Goal: Transaction & Acquisition: Book appointment/travel/reservation

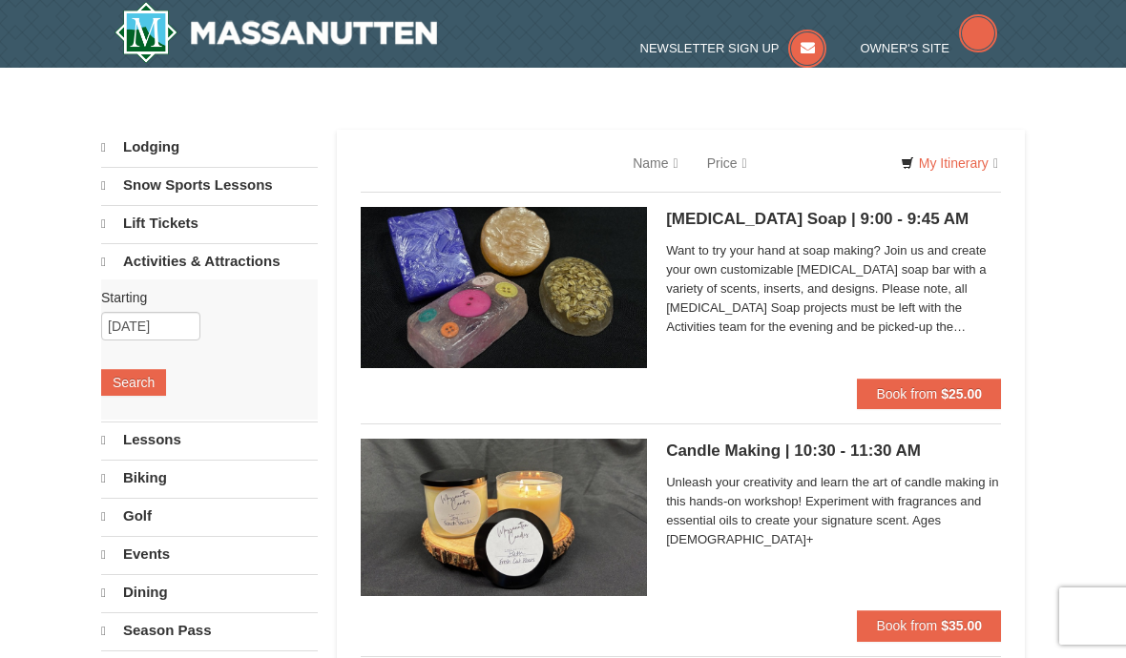
select select "9"
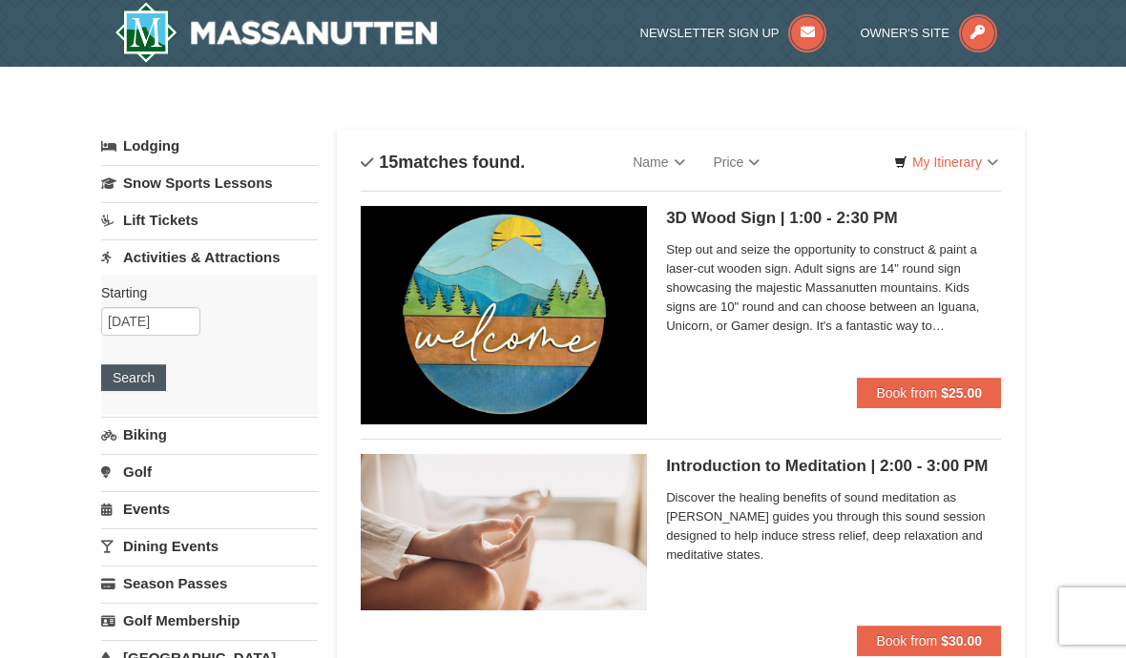
click at [130, 367] on button "Search" at bounding box center [133, 378] width 65 height 27
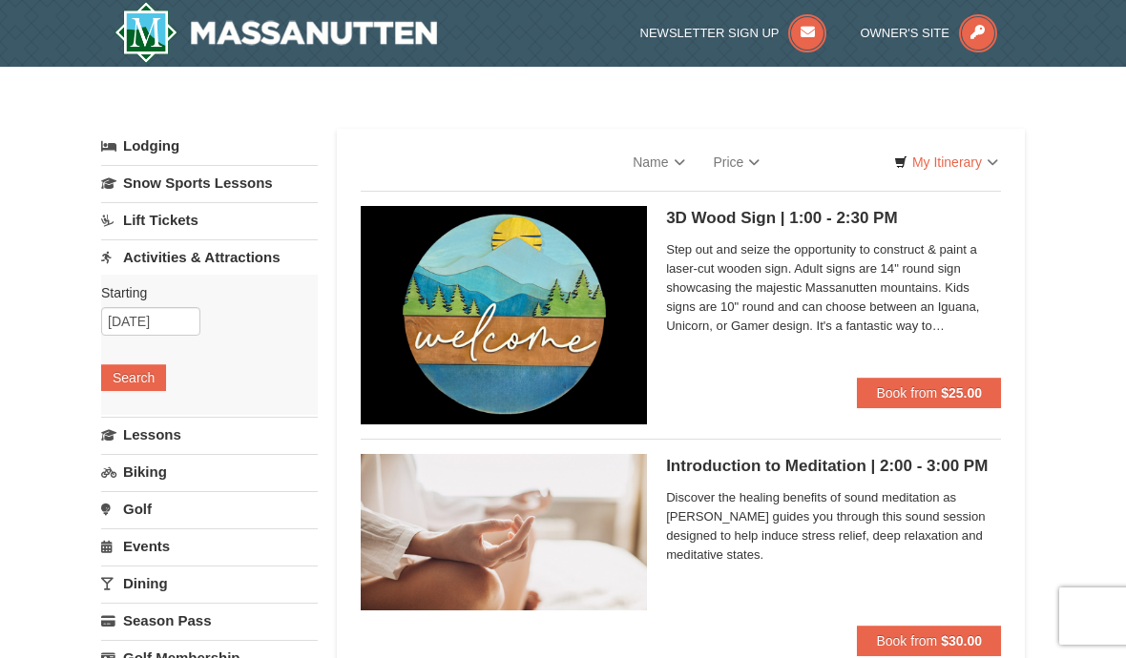
select select "9"
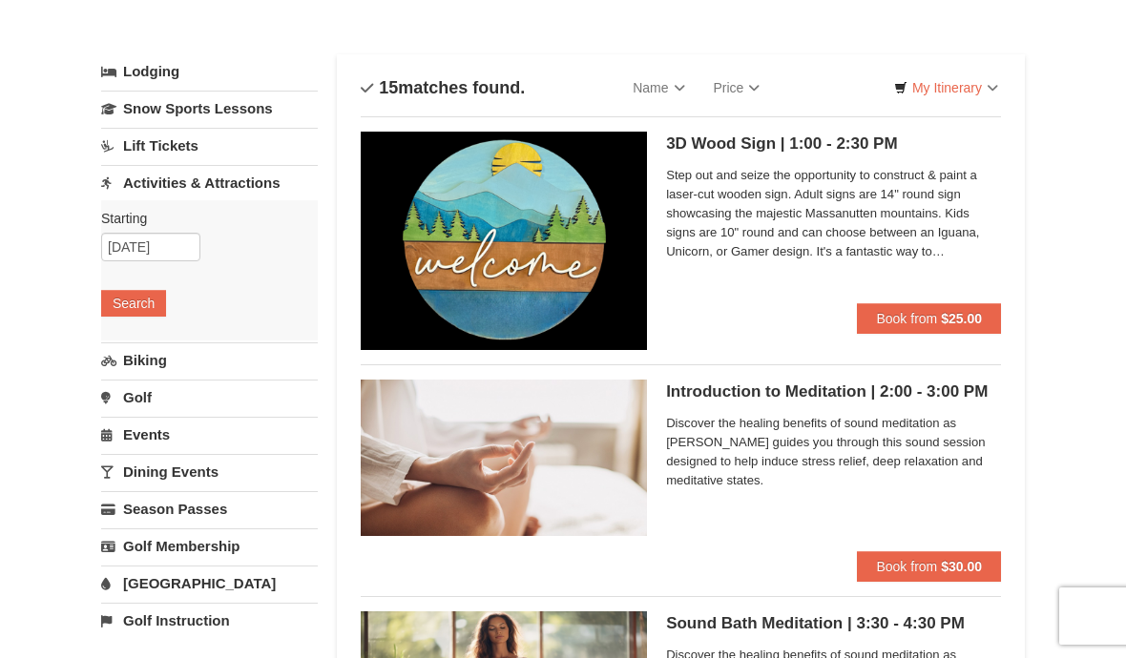
scroll to position [70, 0]
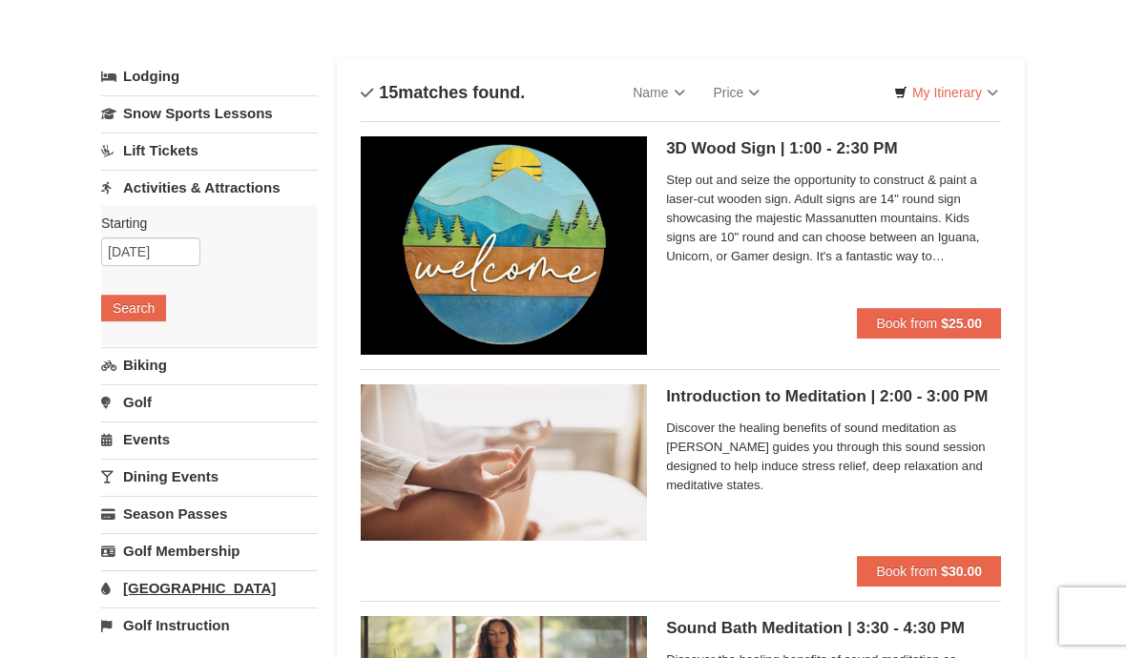
click at [191, 586] on link "[GEOGRAPHIC_DATA]" at bounding box center [209, 588] width 217 height 35
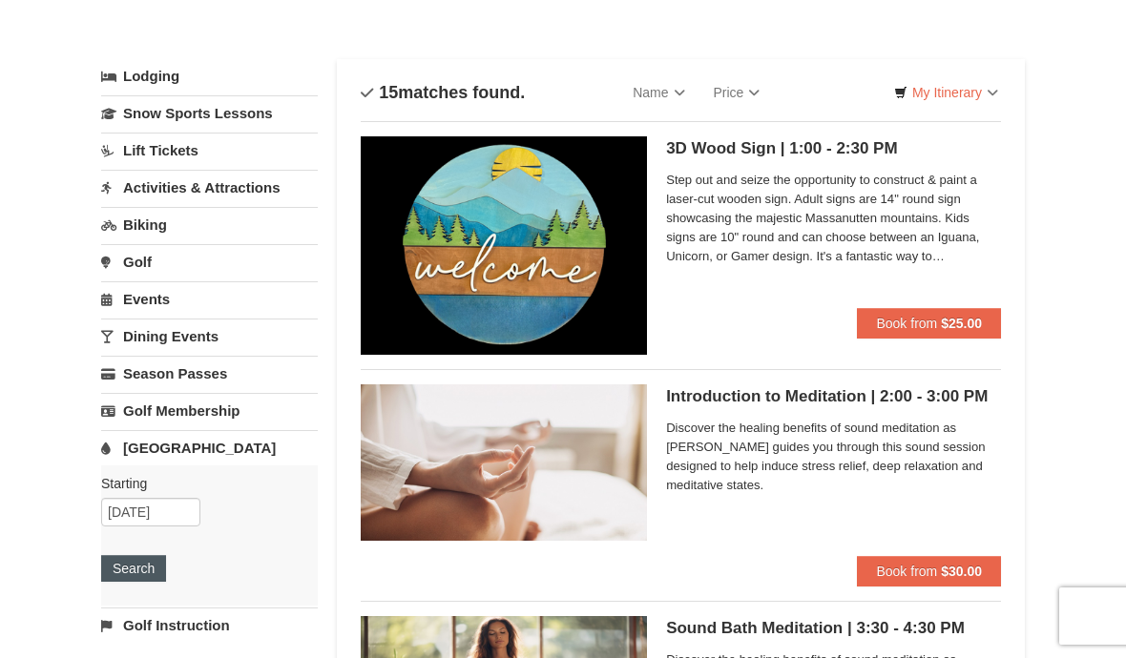
click at [143, 581] on button "Search" at bounding box center [133, 568] width 65 height 27
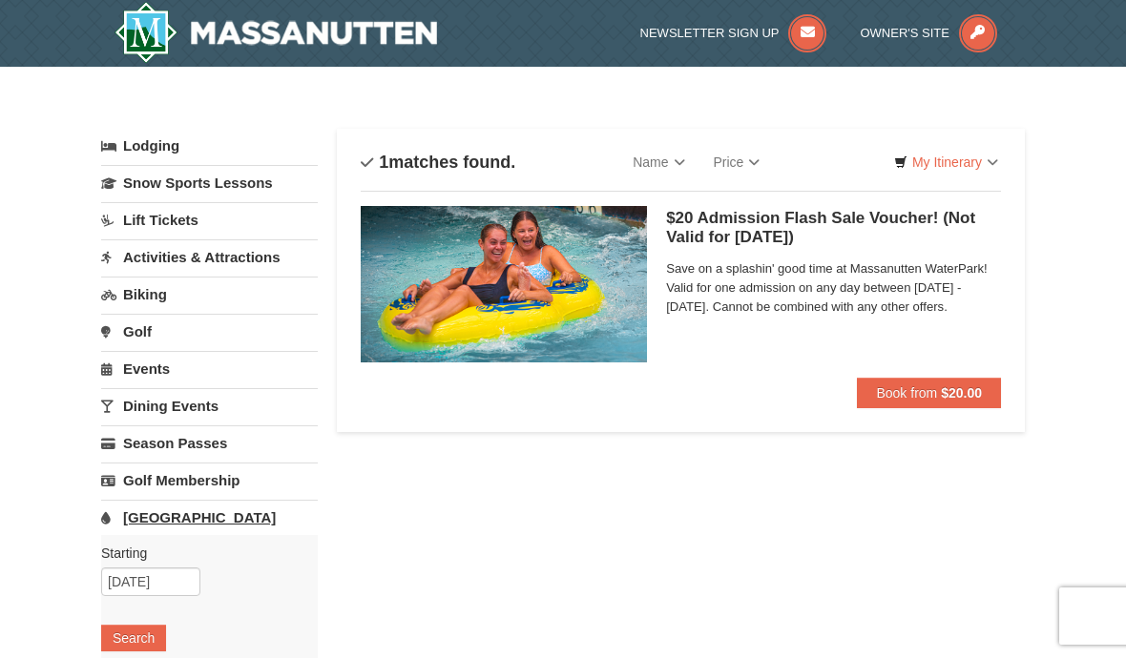
click at [196, 513] on link "[GEOGRAPHIC_DATA]" at bounding box center [209, 517] width 217 height 35
click at [181, 516] on link "[GEOGRAPHIC_DATA]" at bounding box center [209, 517] width 217 height 35
click at [162, 583] on input "[DATE]" at bounding box center [150, 582] width 99 height 29
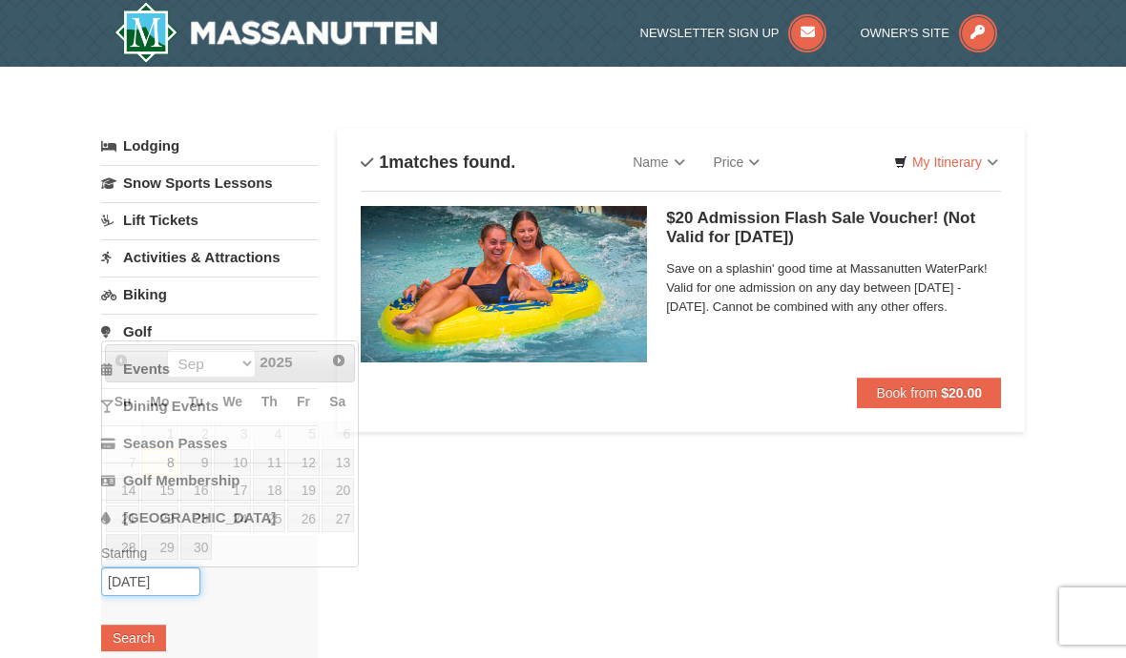
scroll to position [219, 0]
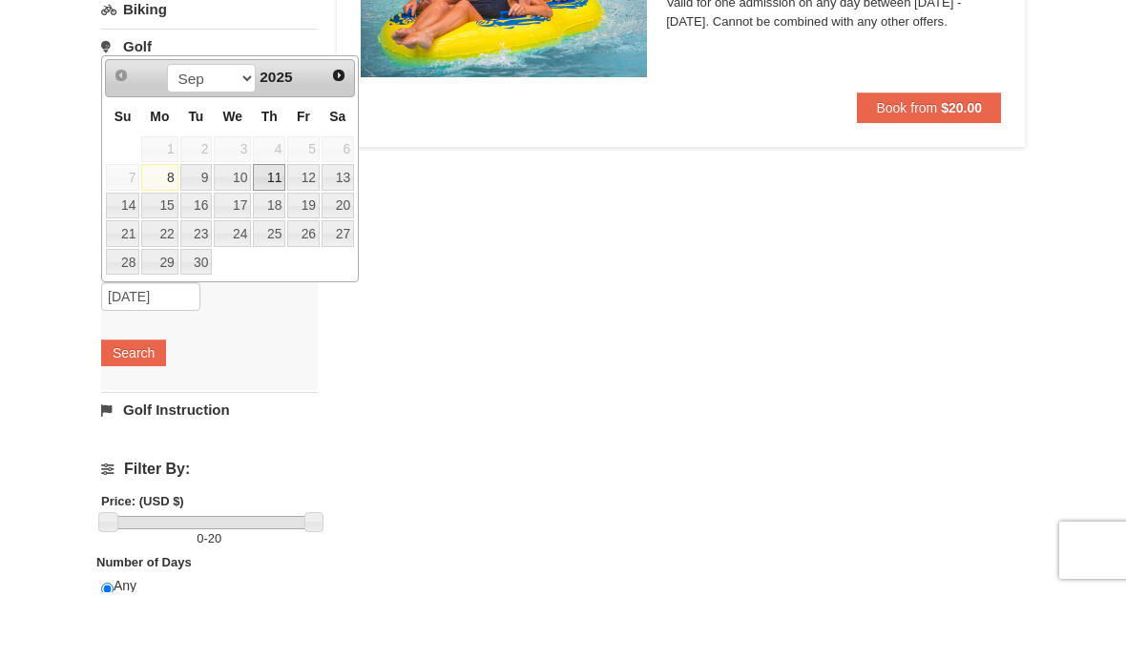
click at [276, 230] on link "11" at bounding box center [269, 243] width 32 height 27
type input "09/11/2025"
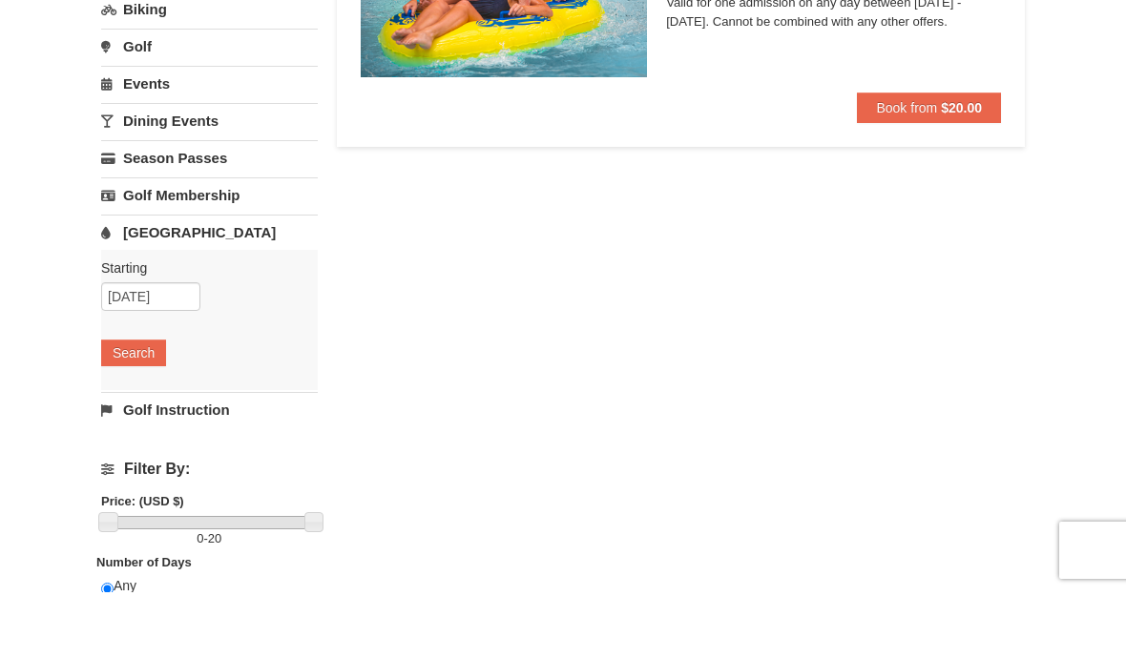
scroll to position [286, 0]
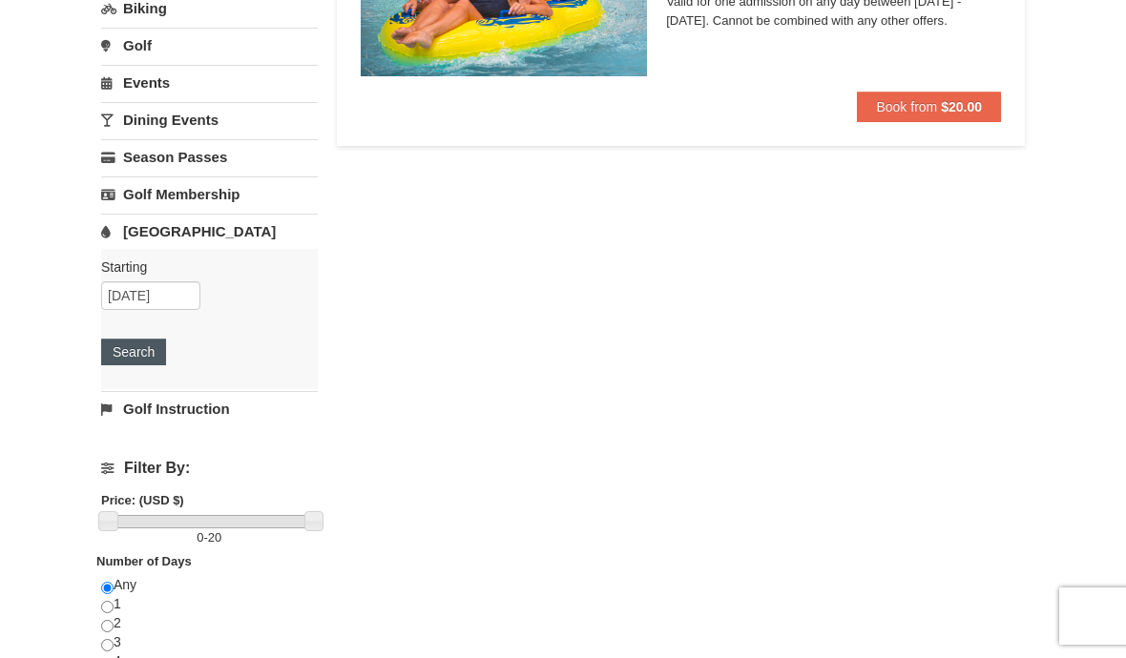
click at [142, 359] on button "Search" at bounding box center [133, 352] width 65 height 27
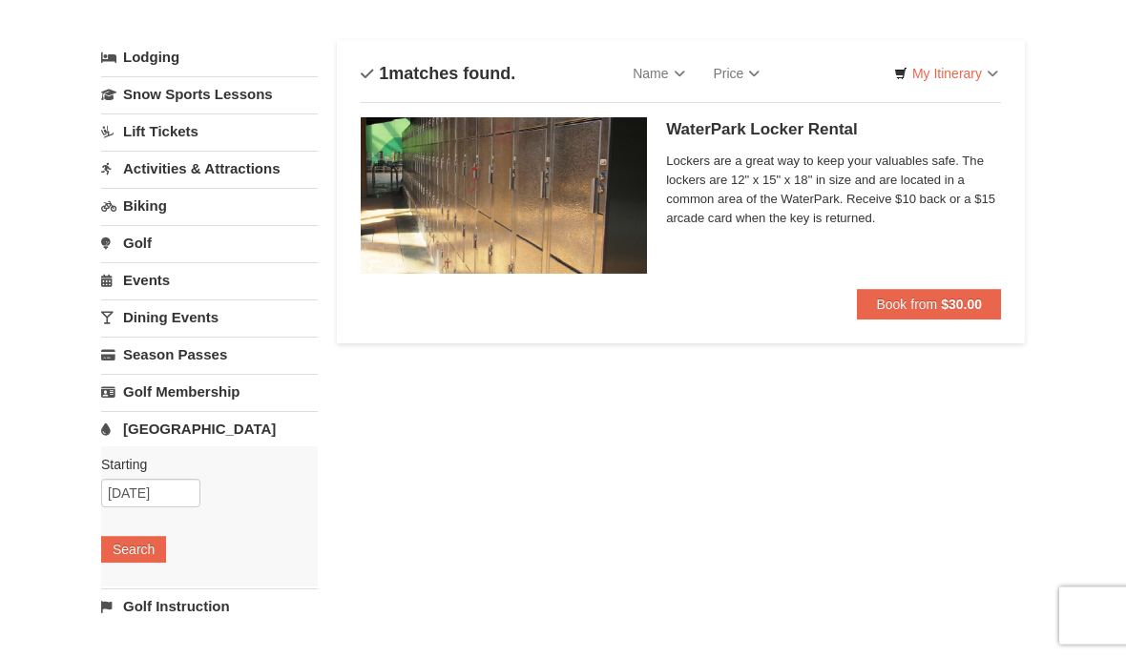
scroll to position [87, 0]
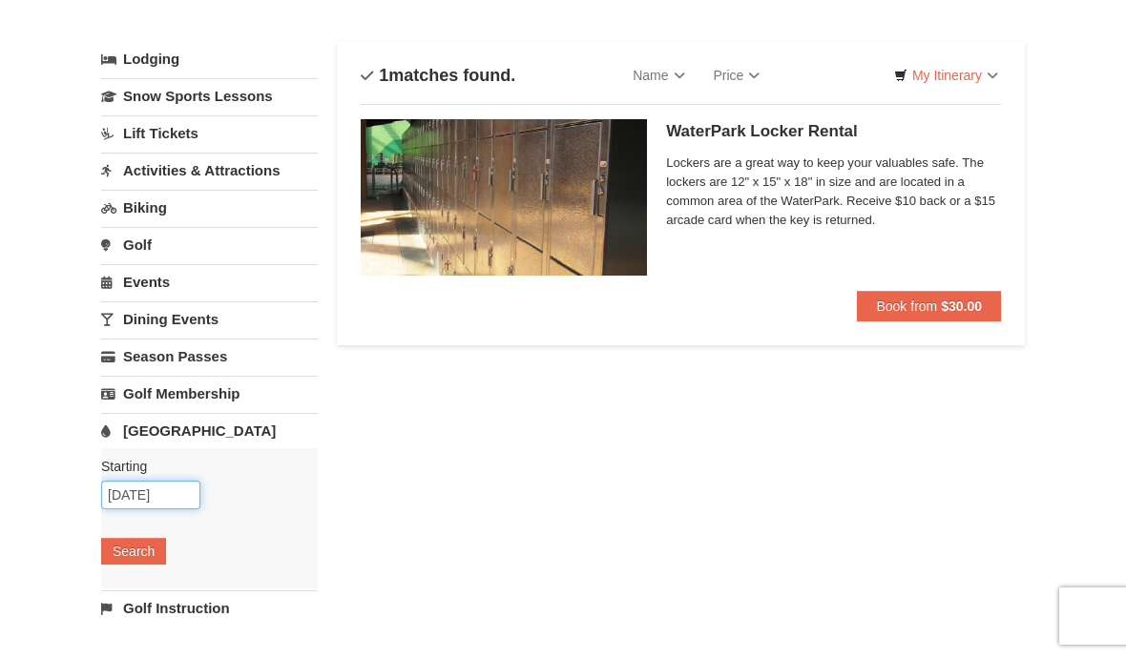
click at [167, 496] on input "[DATE]" at bounding box center [150, 495] width 99 height 29
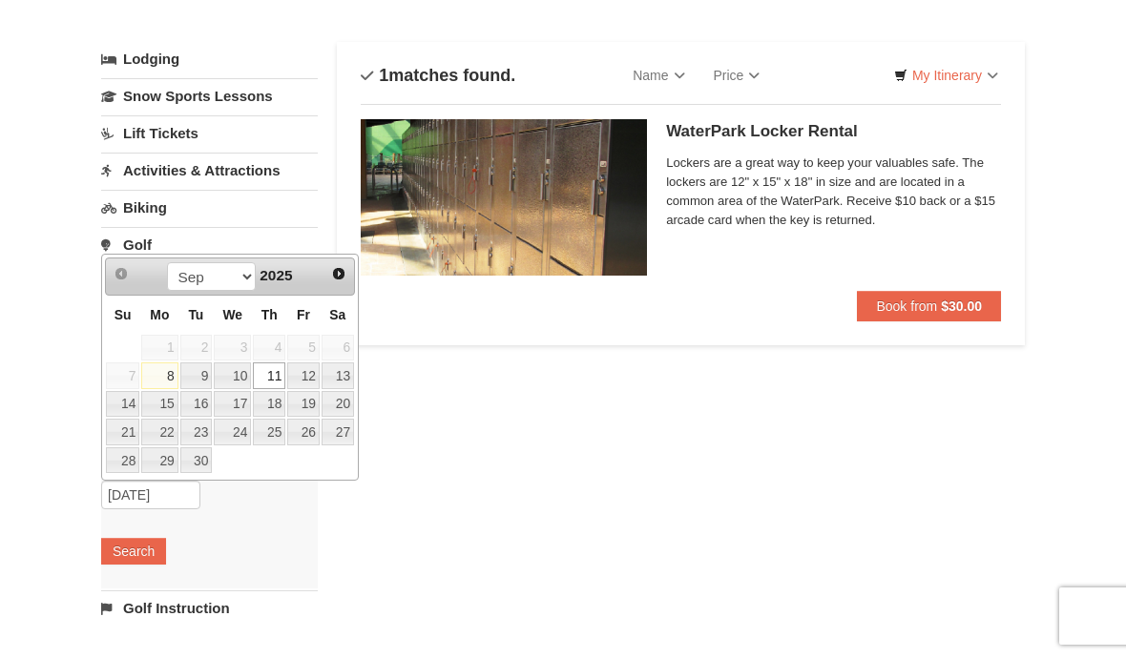
click at [156, 385] on link "8" at bounding box center [159, 376] width 36 height 27
type input "[DATE]"
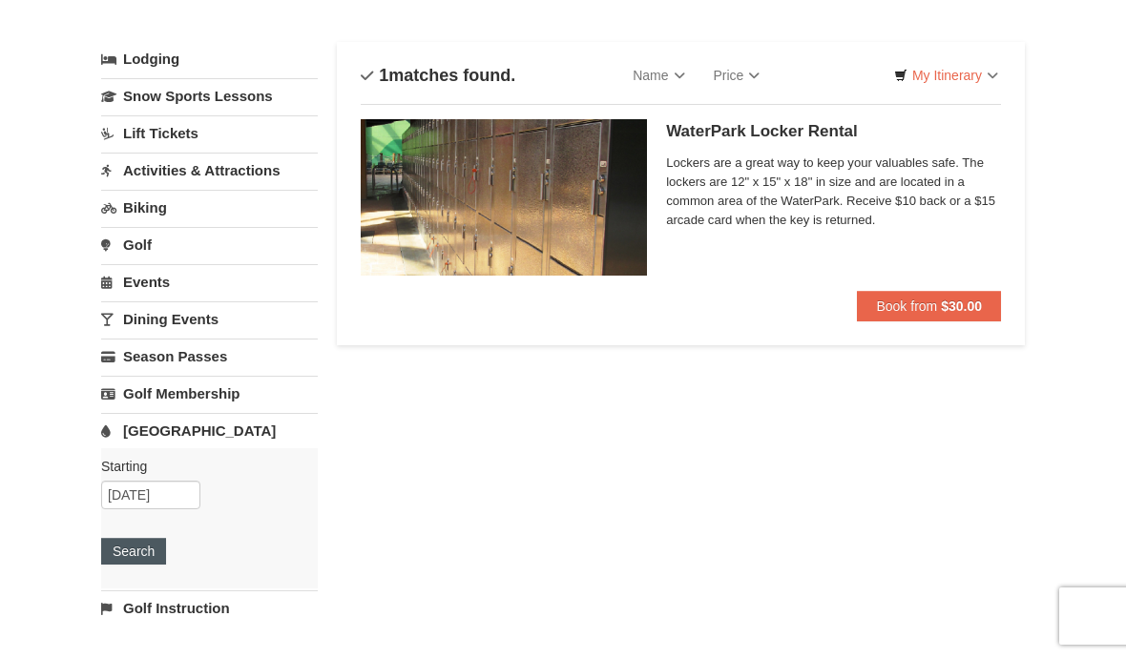
click at [138, 555] on button "Search" at bounding box center [133, 551] width 65 height 27
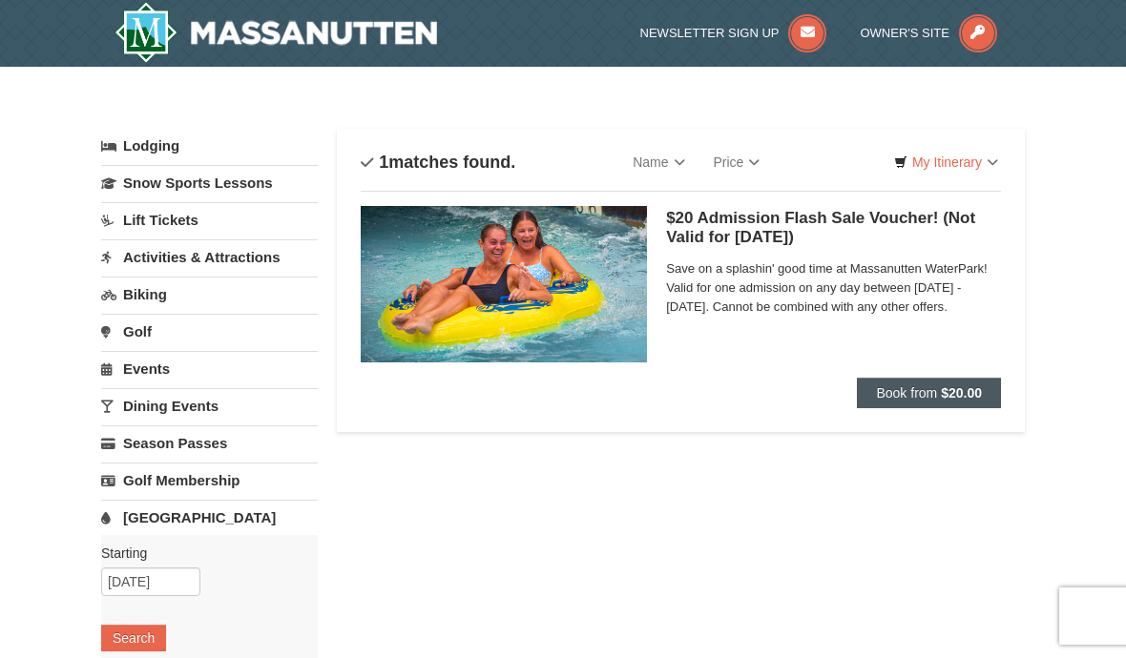
click at [899, 394] on span "Book from" at bounding box center [906, 393] width 61 height 15
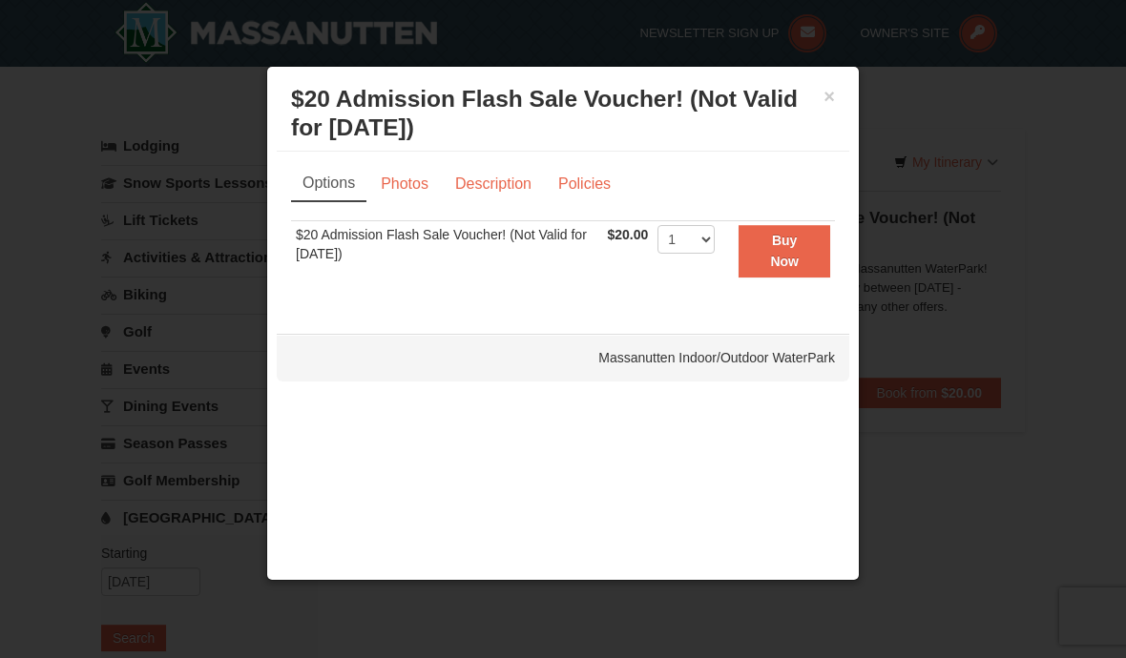
click at [973, 182] on div at bounding box center [563, 329] width 1126 height 658
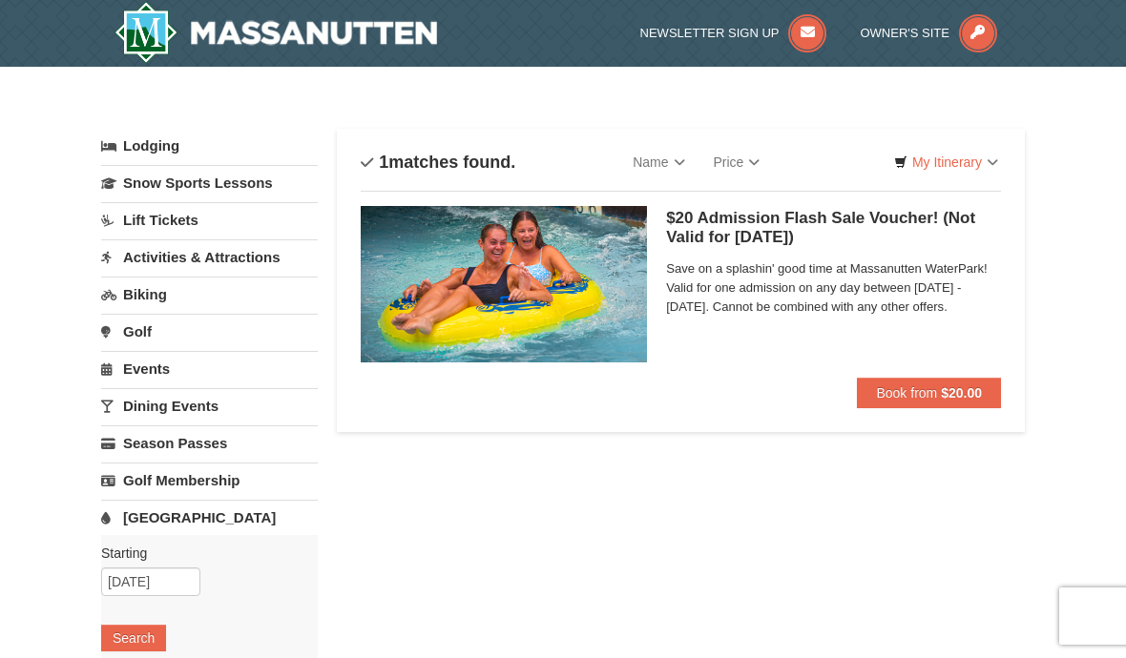
click at [353, 34] on img at bounding box center [276, 32] width 323 height 61
click at [876, 388] on span "Book from" at bounding box center [906, 393] width 61 height 15
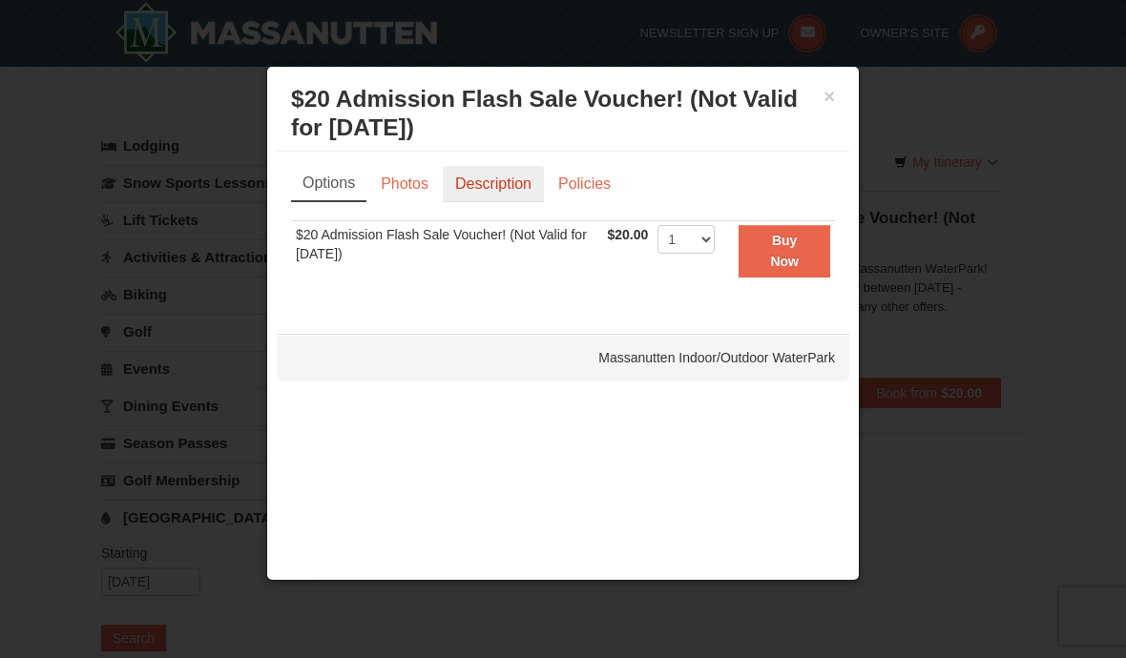
click at [490, 180] on link "Description" at bounding box center [493, 184] width 101 height 36
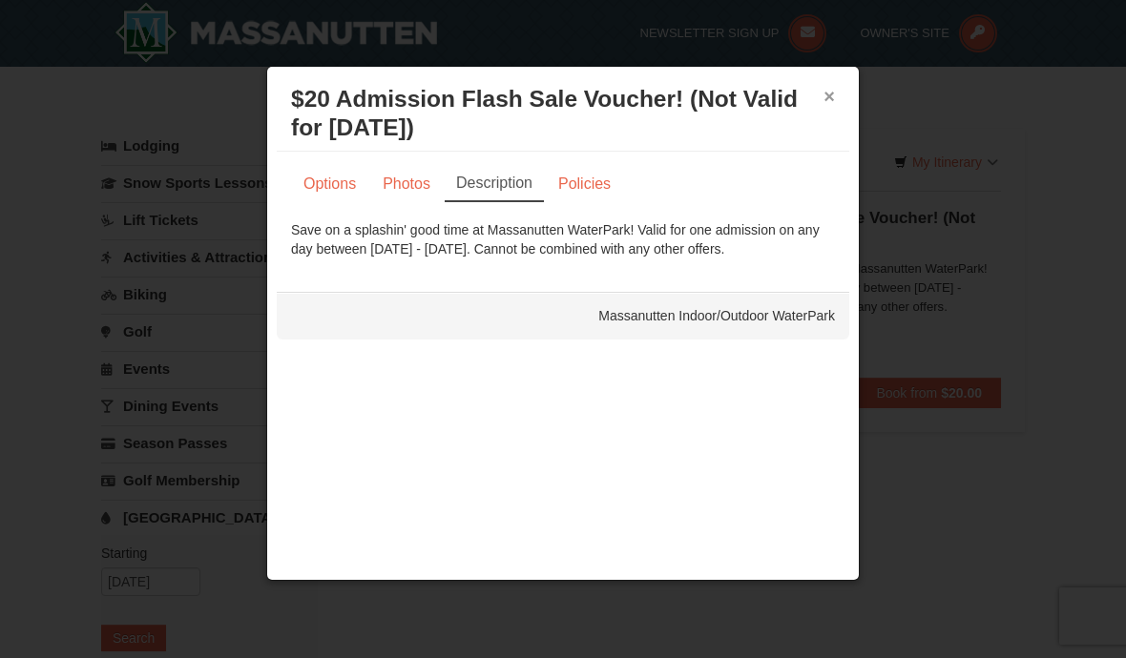
click at [828, 98] on button "×" at bounding box center [829, 96] width 11 height 19
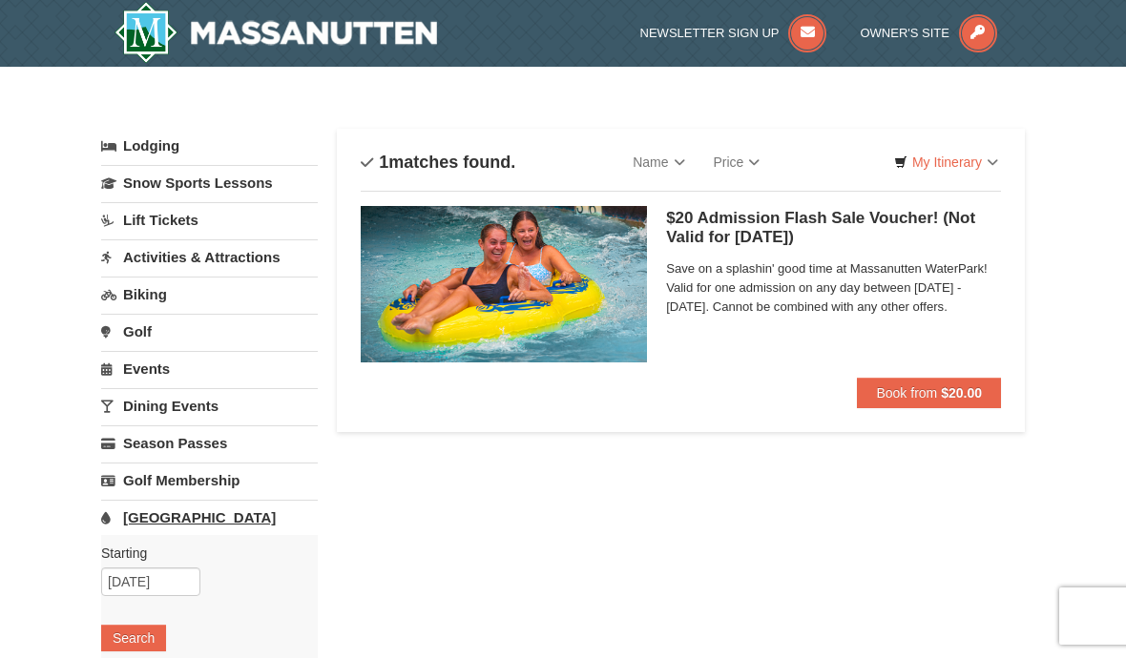
click at [182, 526] on link "[GEOGRAPHIC_DATA]" at bounding box center [209, 517] width 217 height 35
